Goal: Check status: Check status

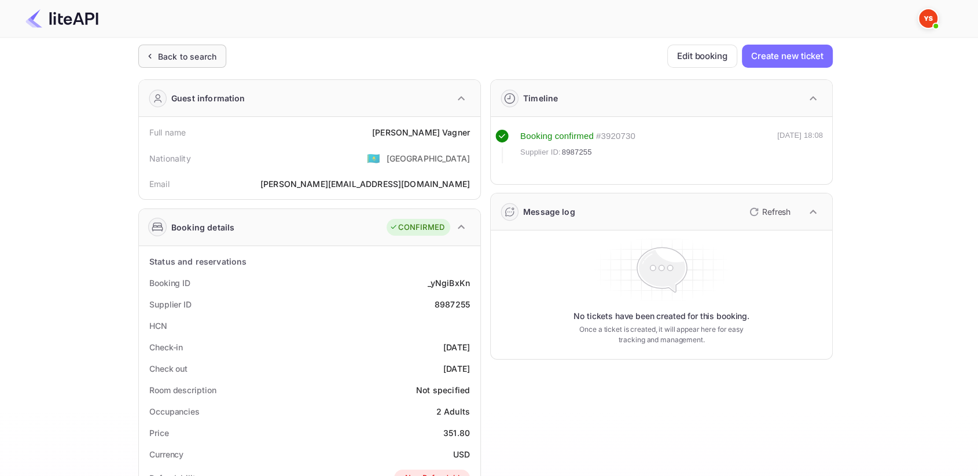
click at [169, 54] on div "Back to search" at bounding box center [187, 56] width 58 height 12
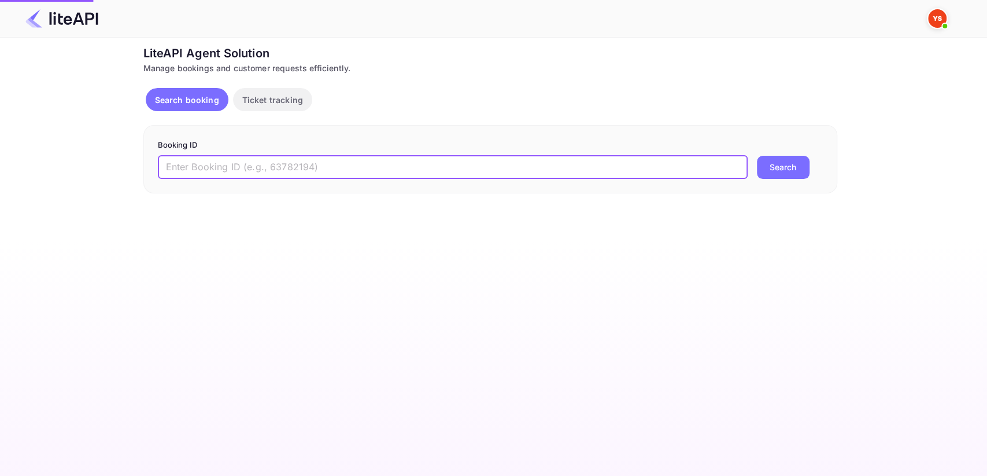
click at [224, 167] on input "text" at bounding box center [453, 167] width 590 height 23
paste input "7997755"
type input "7997755"
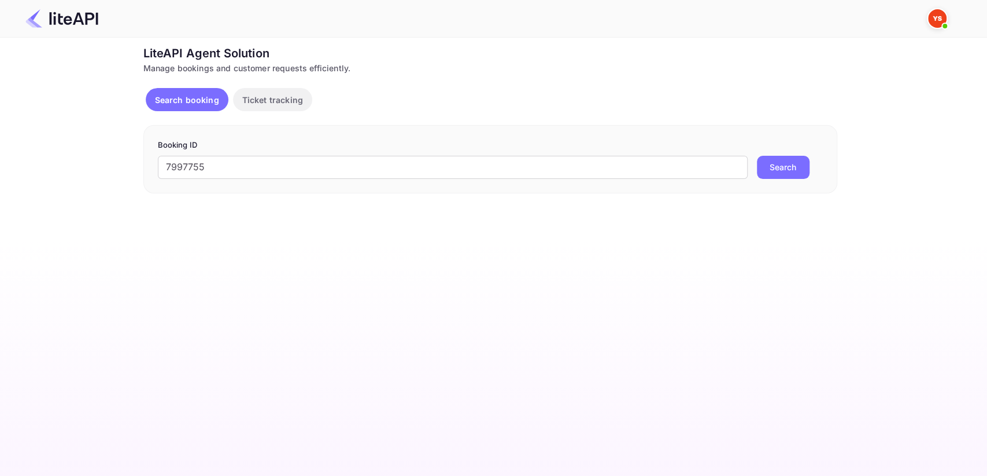
click at [785, 164] on button "Search" at bounding box center [783, 167] width 53 height 23
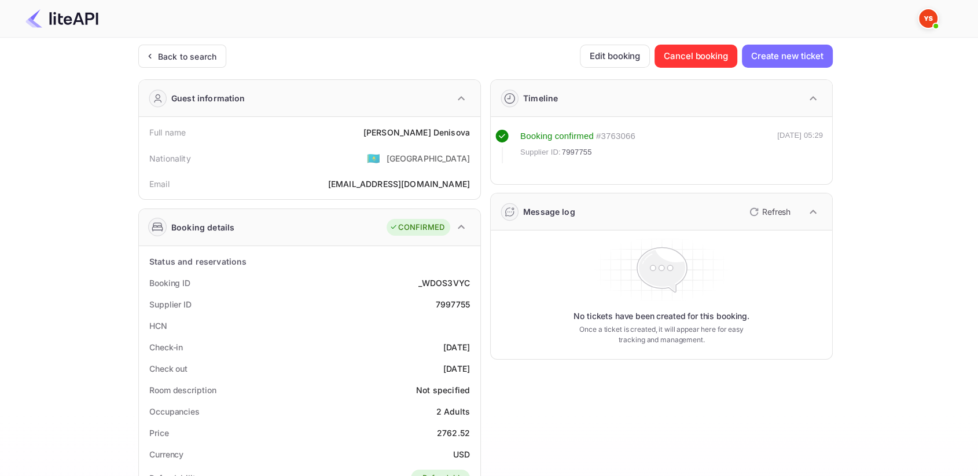
click at [452, 298] on div "7997755" at bounding box center [453, 304] width 34 height 12
click at [453, 305] on div "7997755" at bounding box center [453, 304] width 34 height 12
copy div "7997755"
drag, startPoint x: 399, startPoint y: 132, endPoint x: 472, endPoint y: 126, distance: 73.7
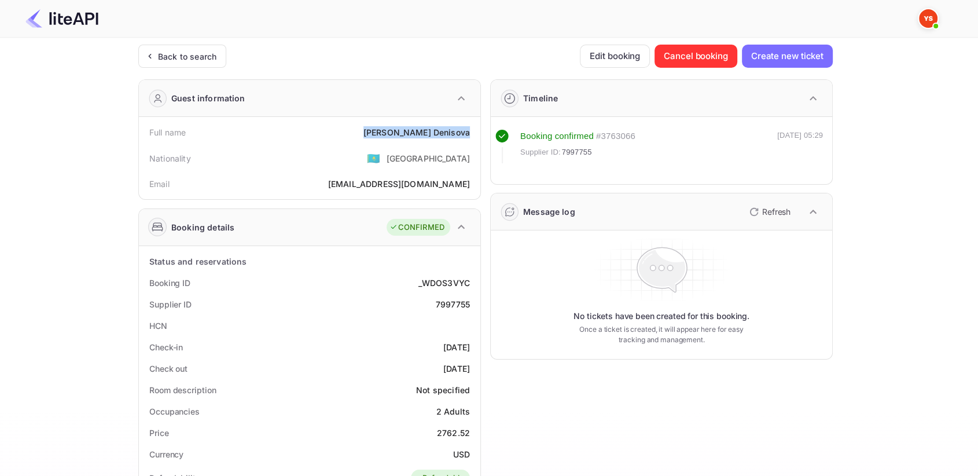
click at [472, 126] on div "Full name [PERSON_NAME]" at bounding box center [309, 131] width 332 height 21
copy div "[PERSON_NAME]"
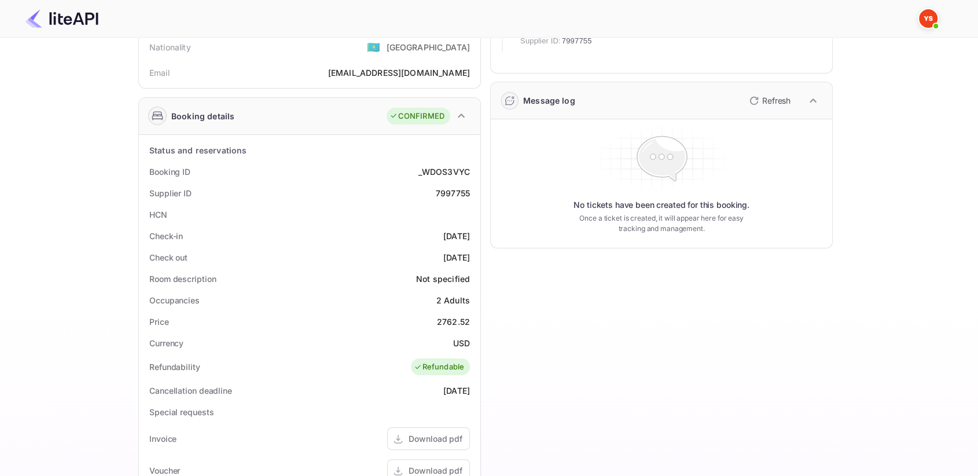
scroll to position [128, 0]
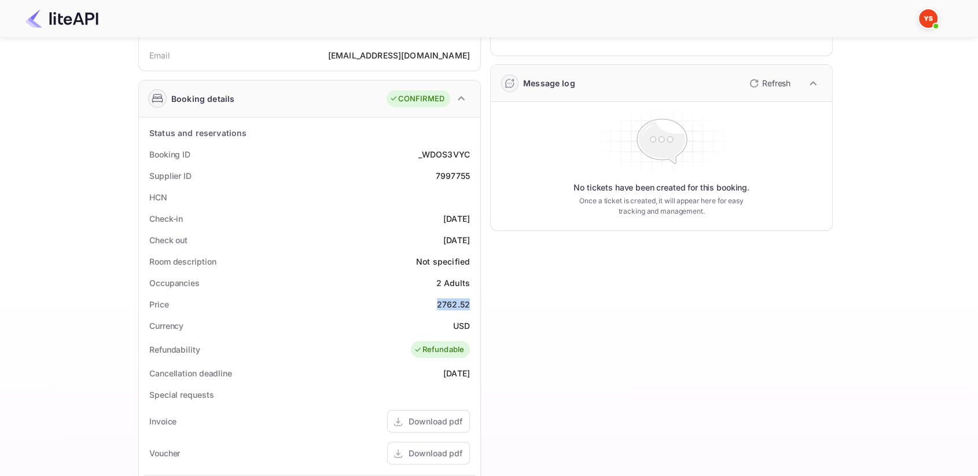
drag, startPoint x: 426, startPoint y: 296, endPoint x: 473, endPoint y: 300, distance: 47.6
click at [473, 300] on div "Price 2762.52" at bounding box center [309, 303] width 332 height 21
copy div "2762.52"
